Goal: Find specific page/section

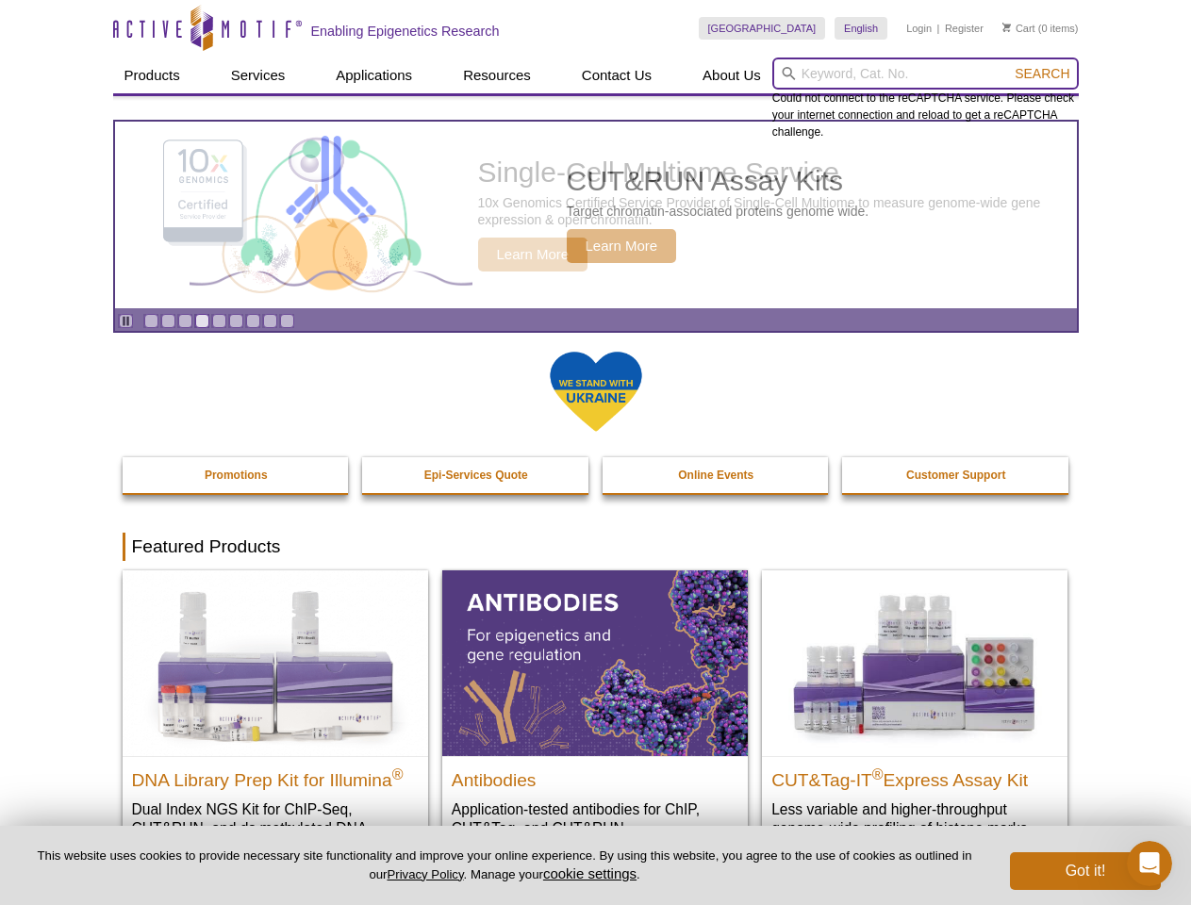
click at [925, 74] on input "search" at bounding box center [925, 74] width 306 height 32
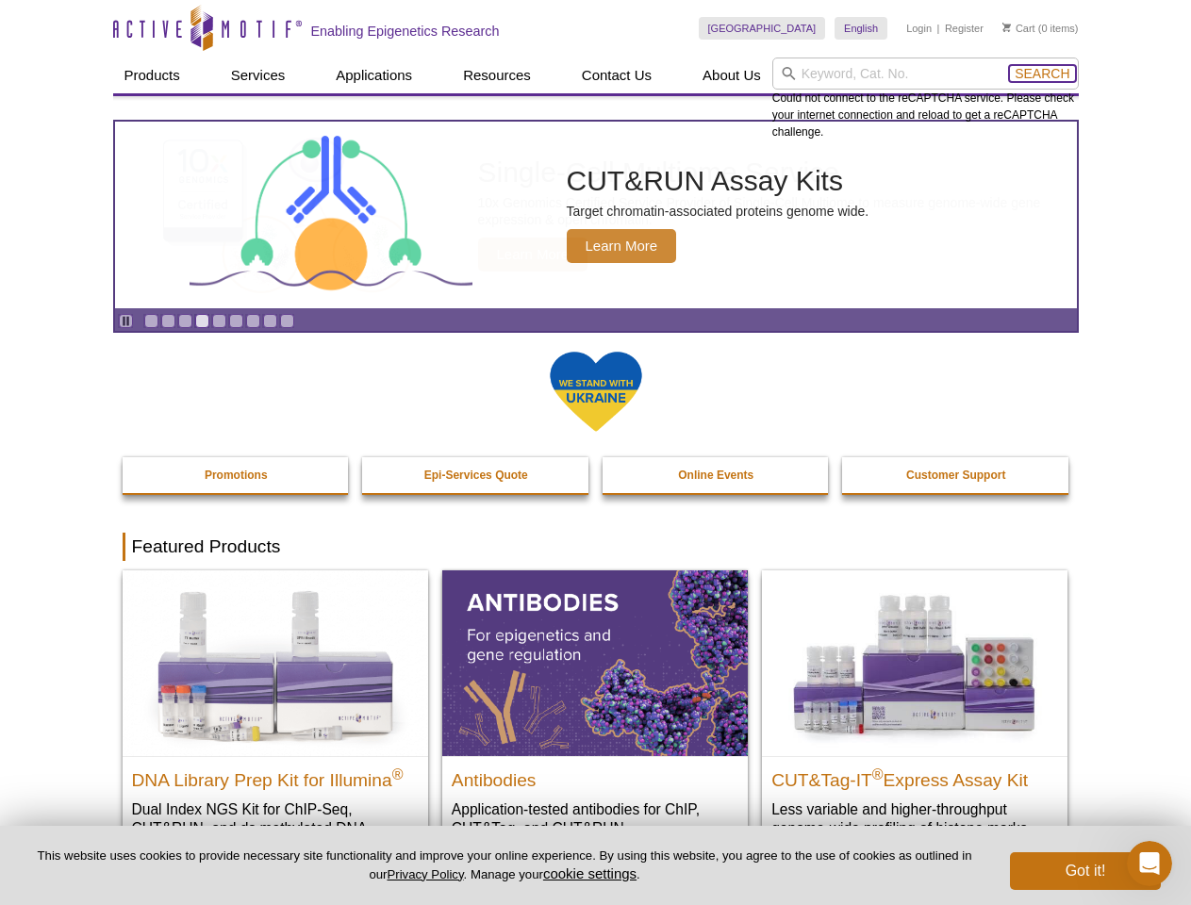
click at [1042, 74] on span "Search" at bounding box center [1042, 73] width 55 height 15
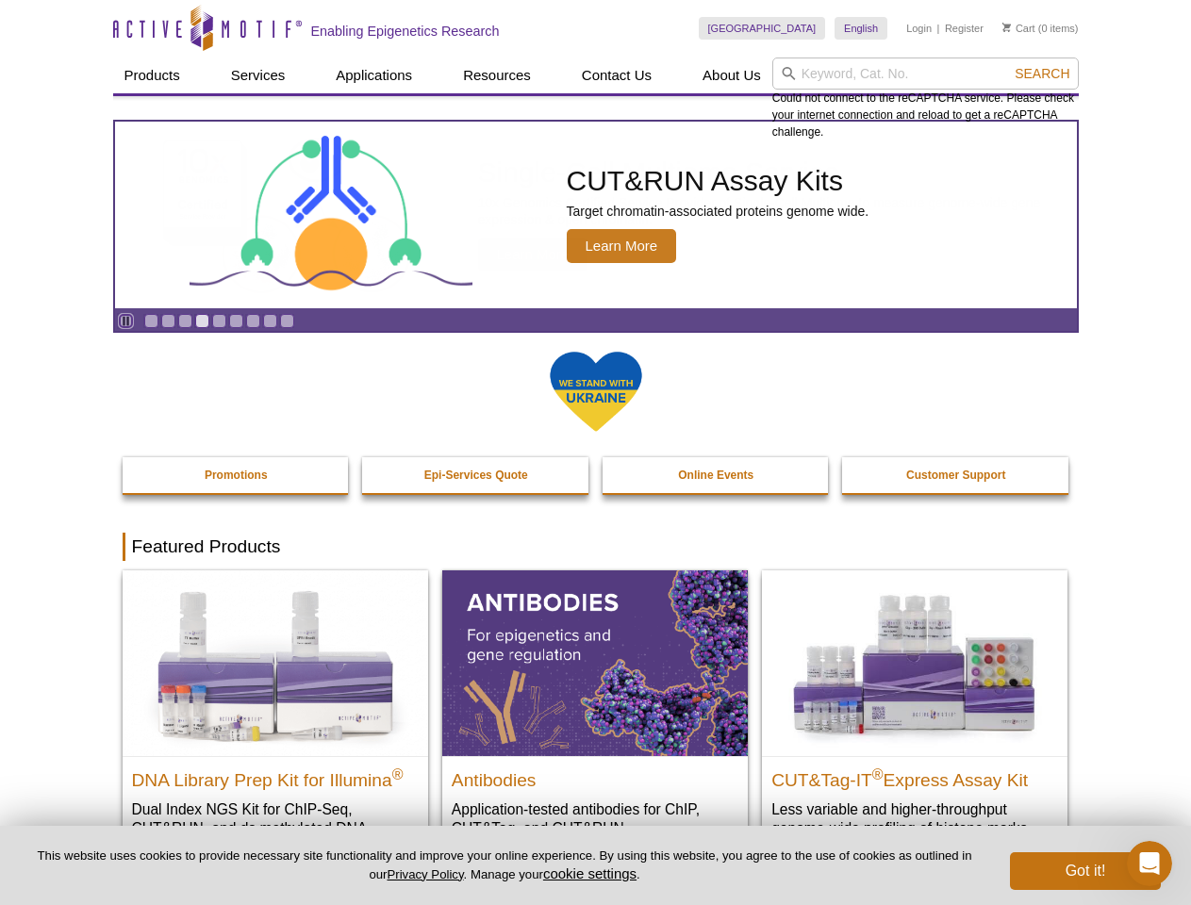
click at [125, 321] on icon "Pause" at bounding box center [126, 321] width 12 height 12
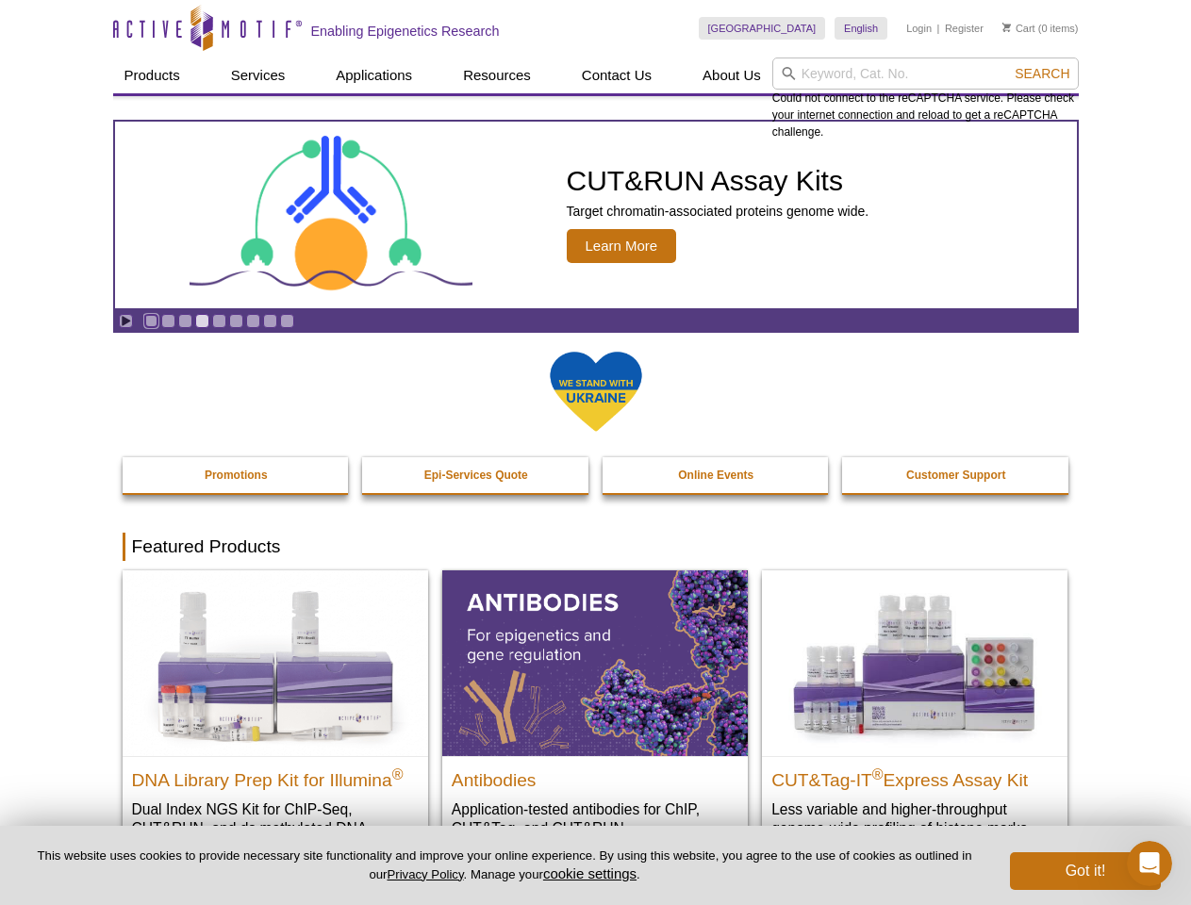
click at [151, 321] on link "Go to slide 1" at bounding box center [151, 321] width 14 height 14
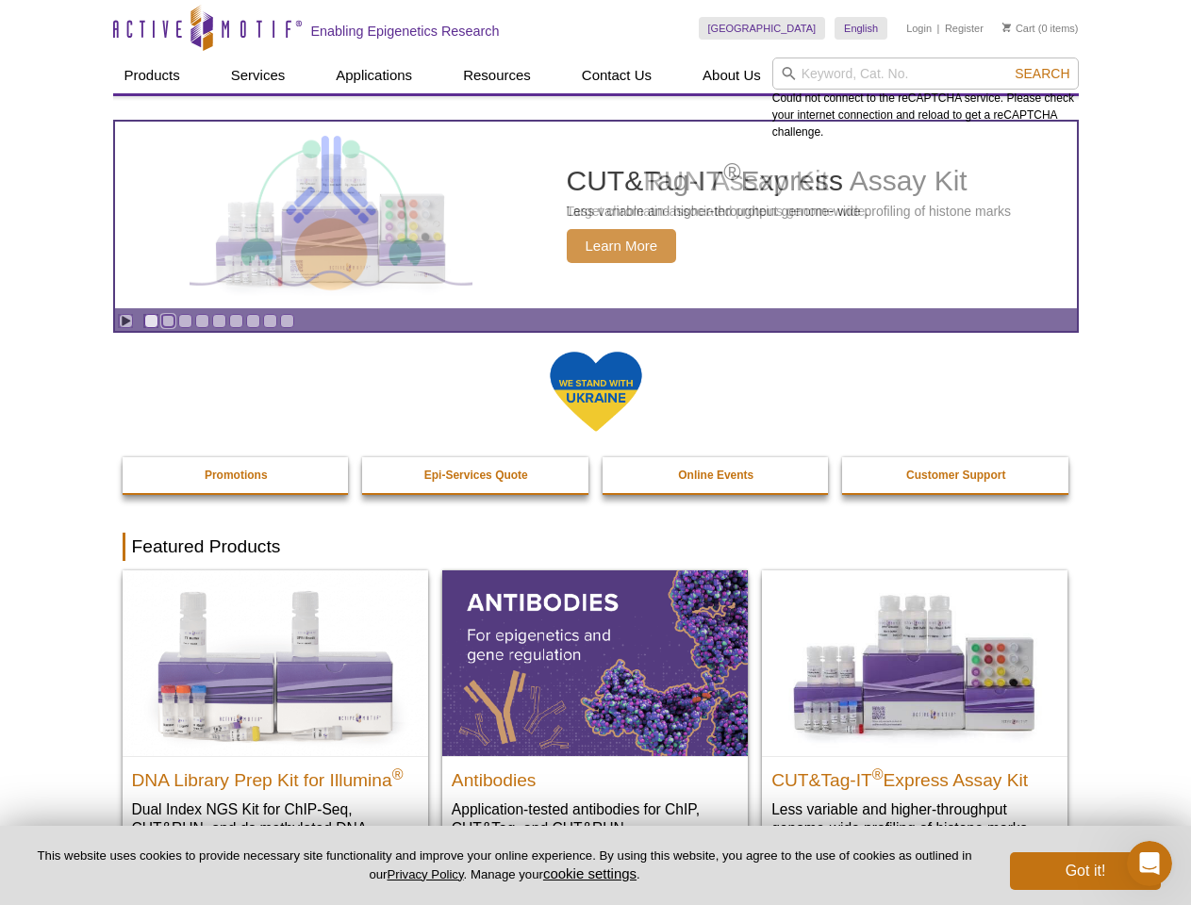
click at [168, 321] on link "Go to slide 2" at bounding box center [168, 321] width 14 height 14
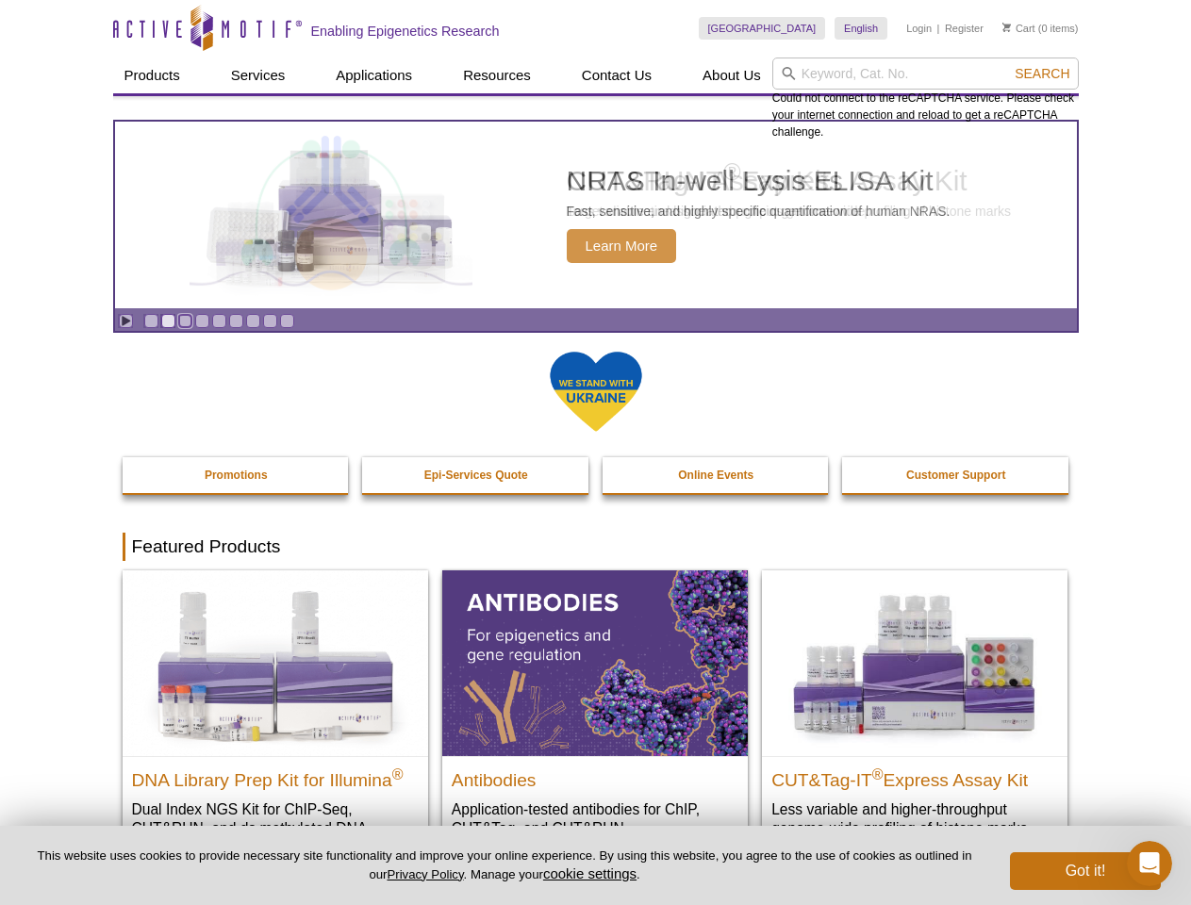
click at [185, 321] on link "Go to slide 3" at bounding box center [185, 321] width 14 height 14
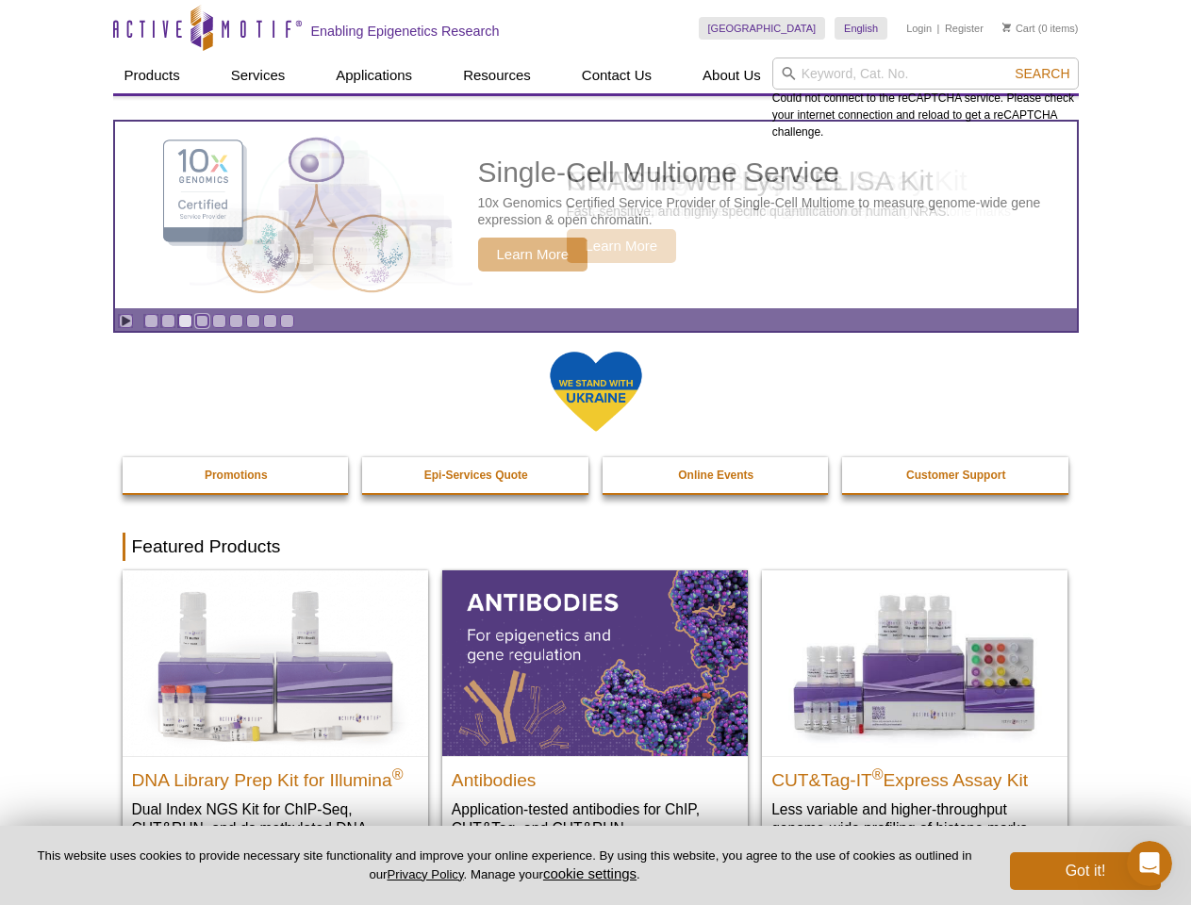
click at [202, 321] on link "Go to slide 4" at bounding box center [202, 321] width 14 height 14
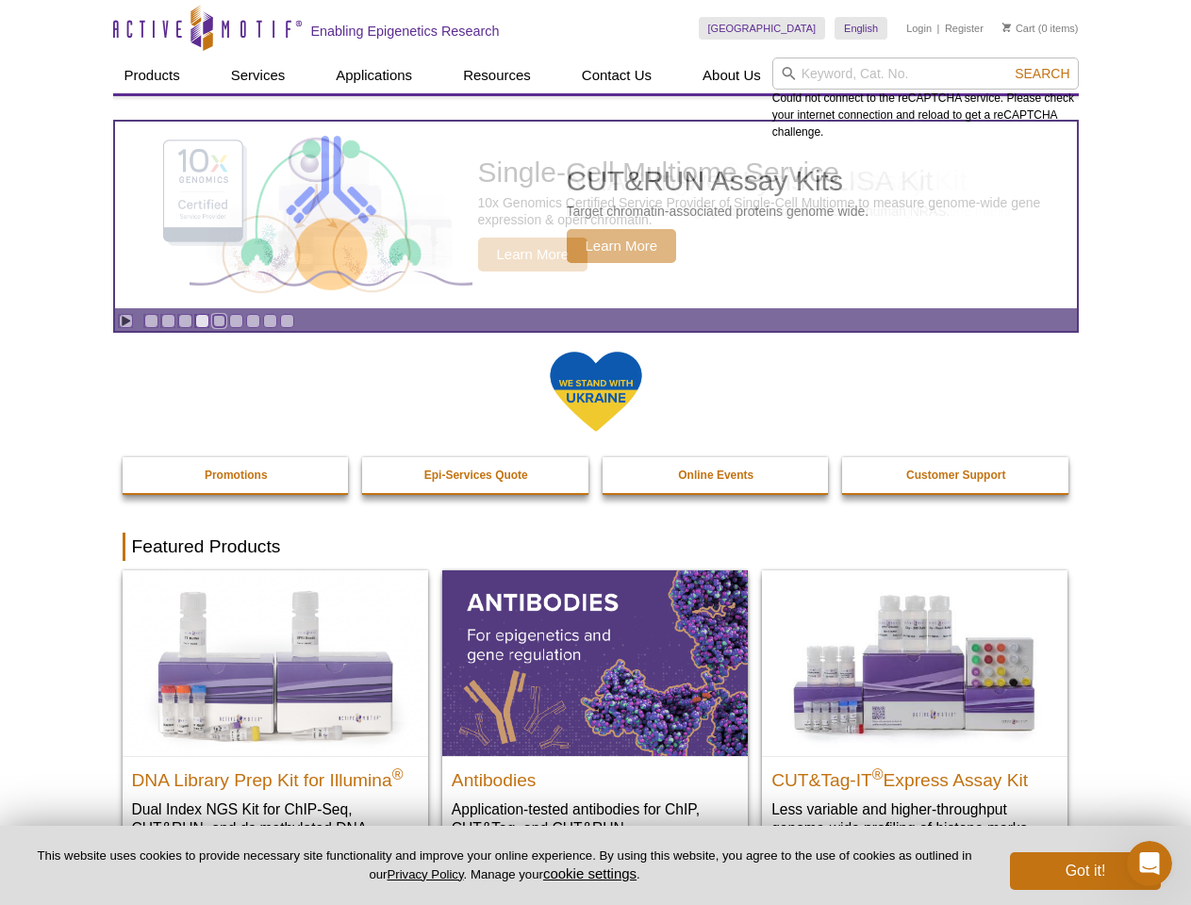
click at [219, 321] on link "Go to slide 5" at bounding box center [219, 321] width 14 height 14
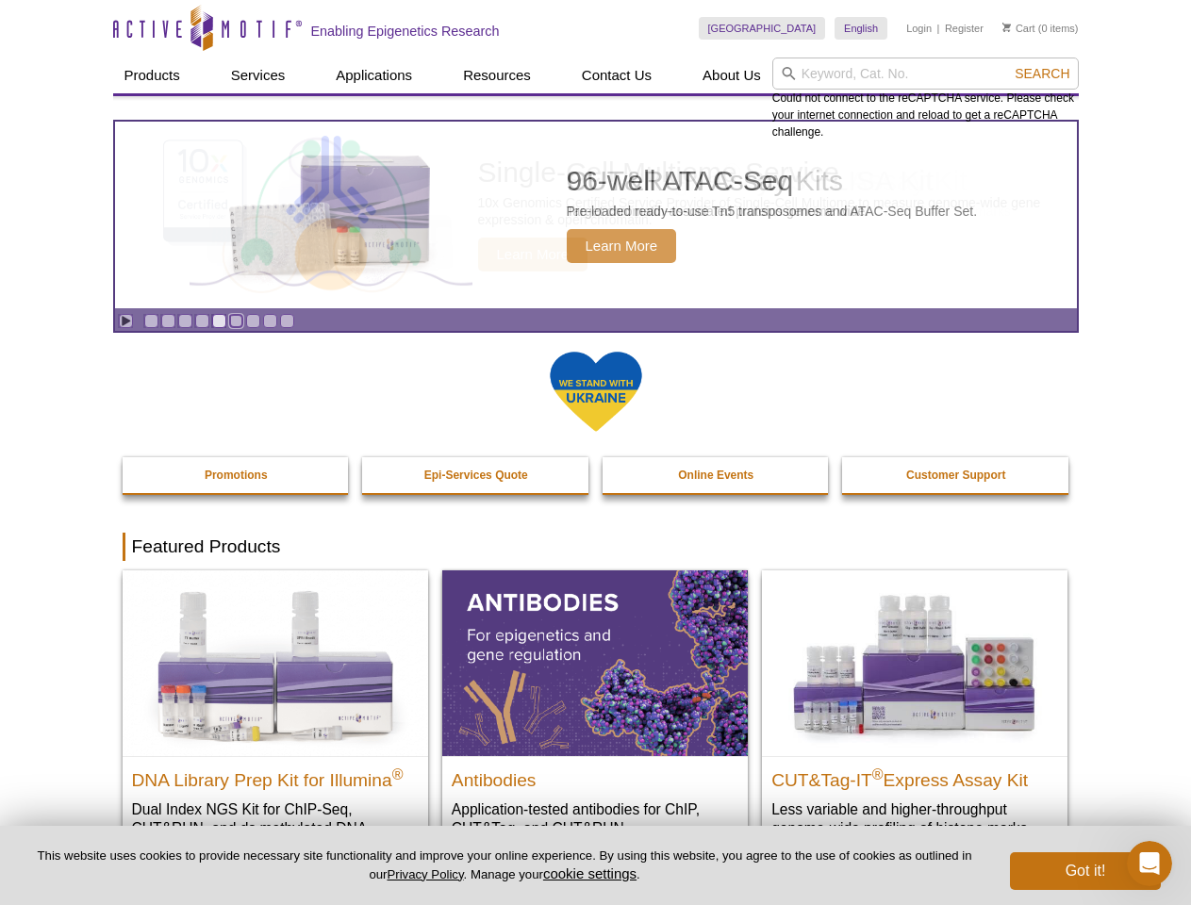
click at [236, 321] on link "Go to slide 6" at bounding box center [236, 321] width 14 height 14
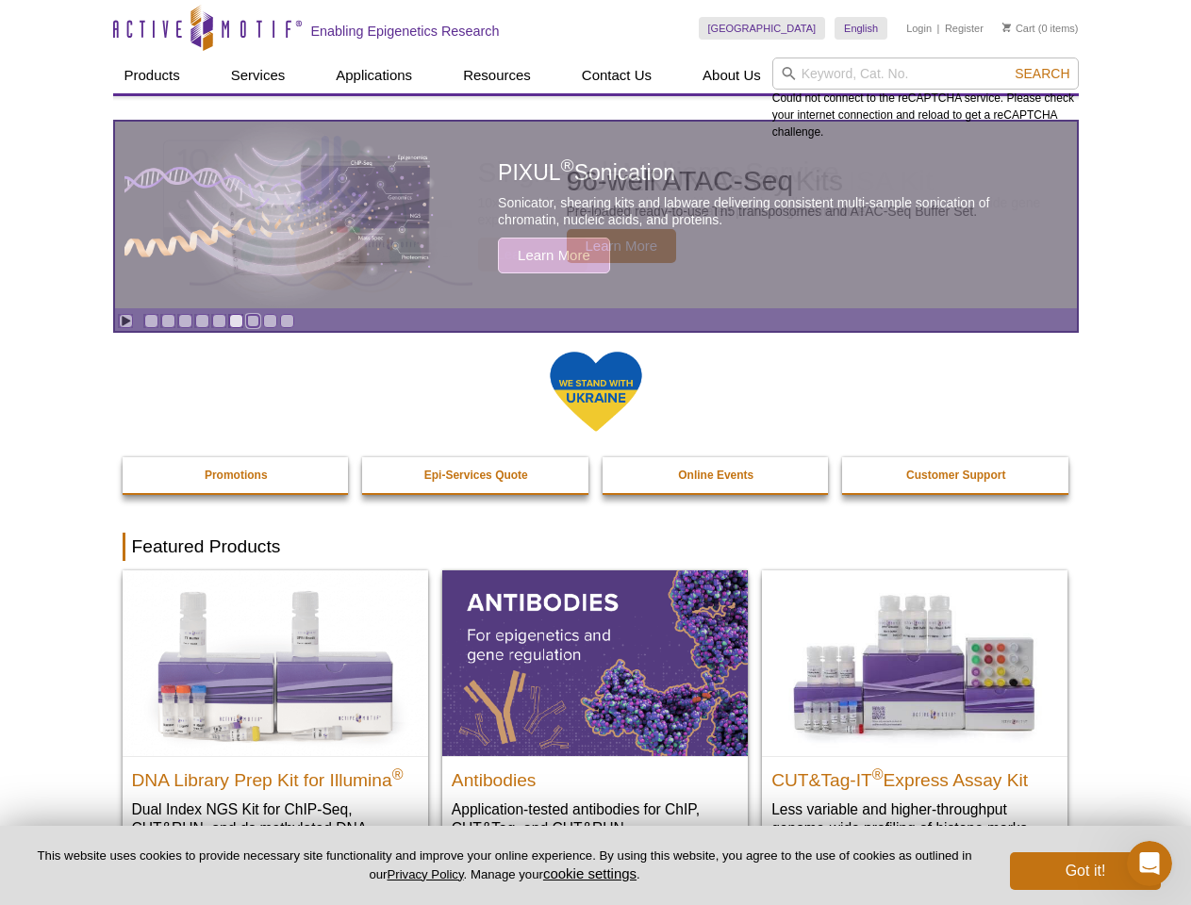
click at [253, 321] on link "Go to slide 7" at bounding box center [253, 321] width 14 height 14
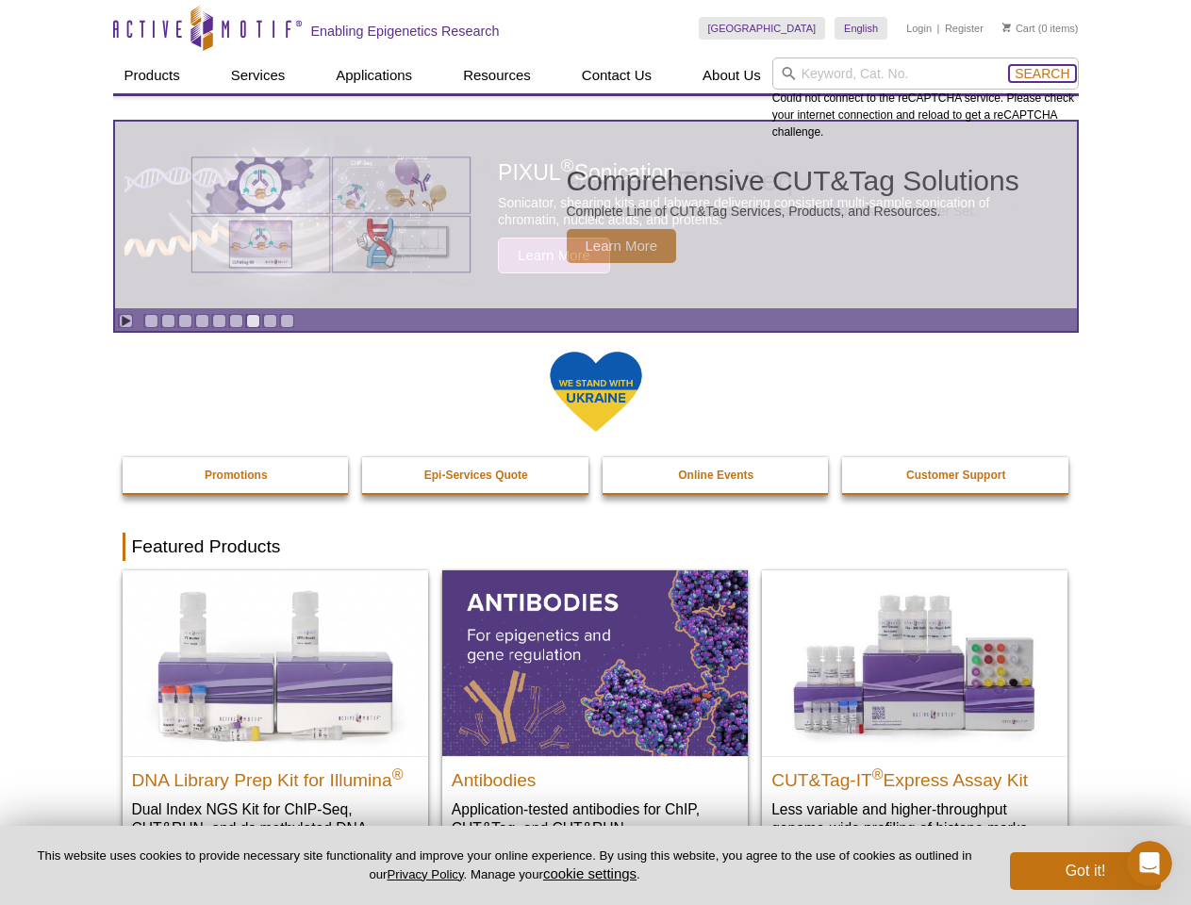
click at [1042, 74] on span "Search" at bounding box center [1042, 73] width 55 height 15
